Goal: Task Accomplishment & Management: Manage account settings

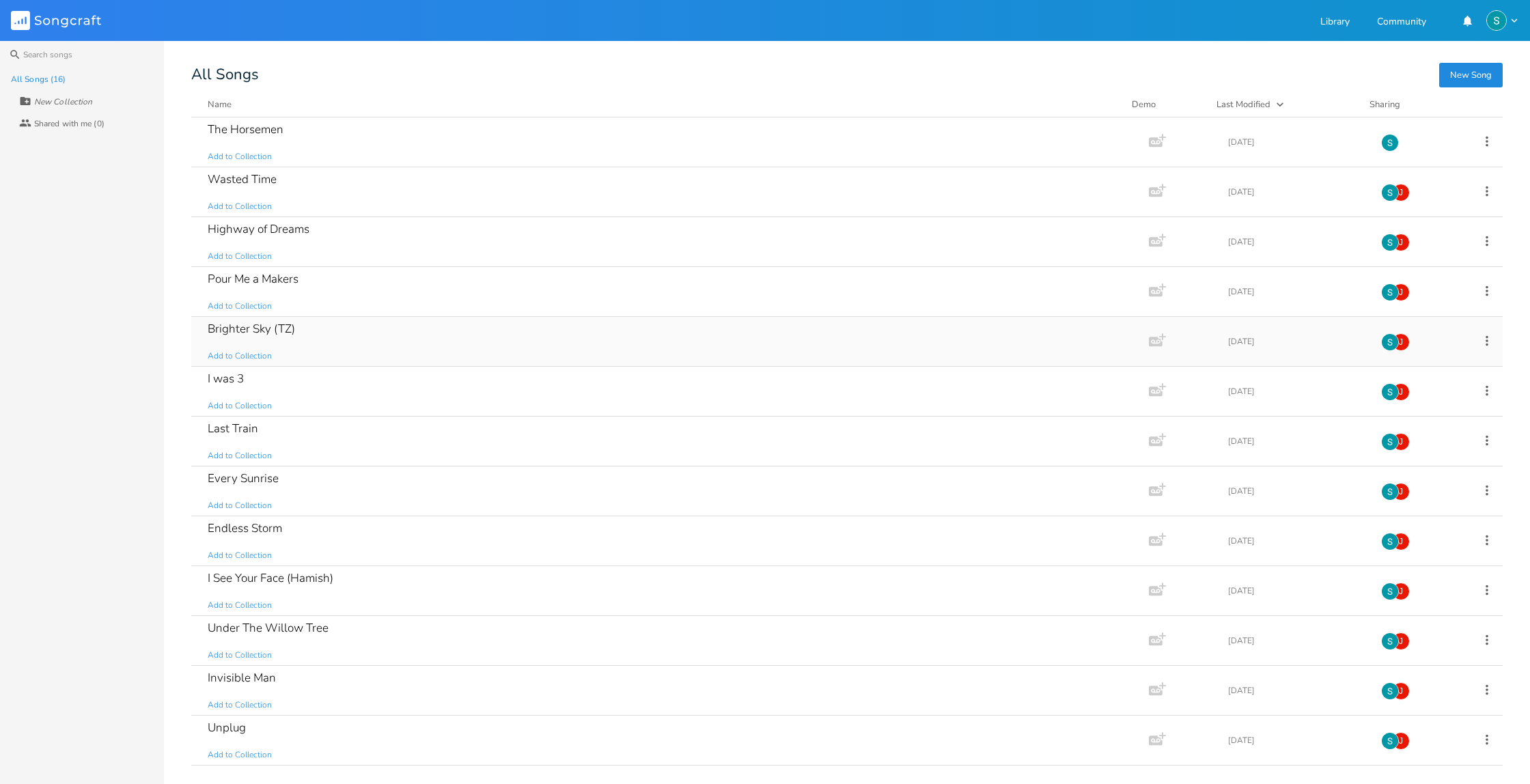
click at [411, 341] on div "Brighter Sky (TZ) Add to Collection" at bounding box center [667, 342] width 919 height 49
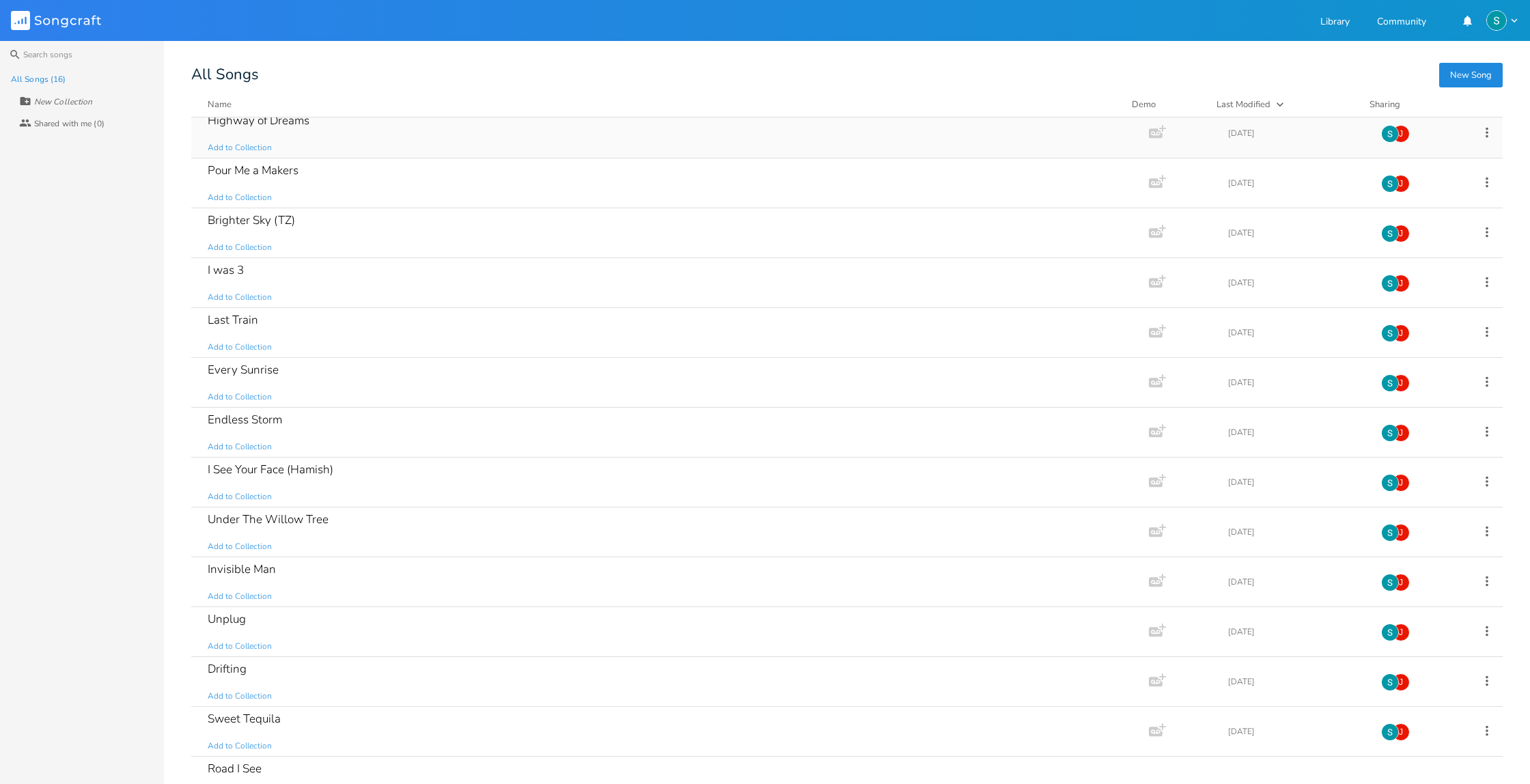
scroll to position [142, 0]
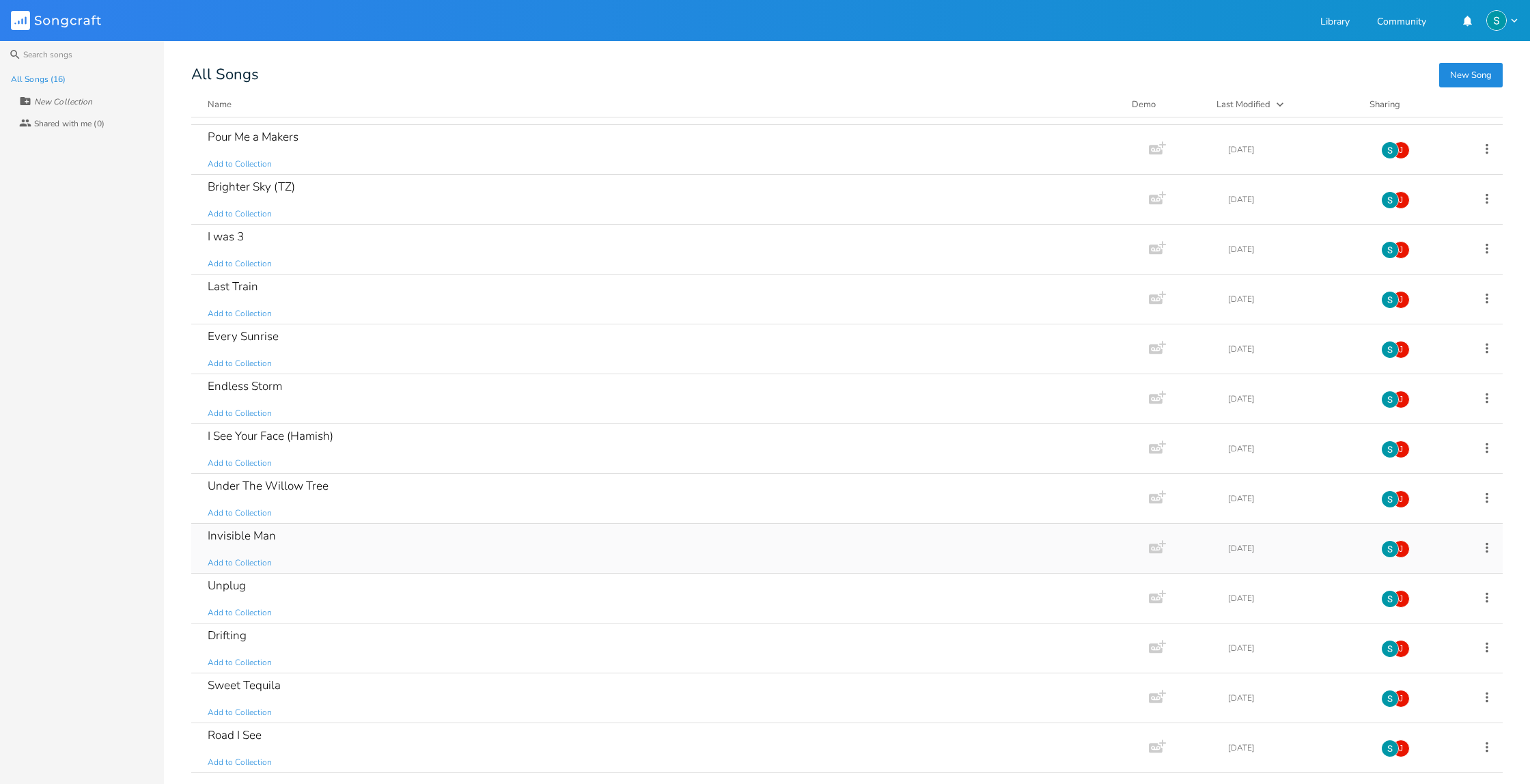
click at [343, 548] on div "Invisible Man Add to Collection" at bounding box center [667, 548] width 919 height 49
